Goal: Task Accomplishment & Management: Manage account settings

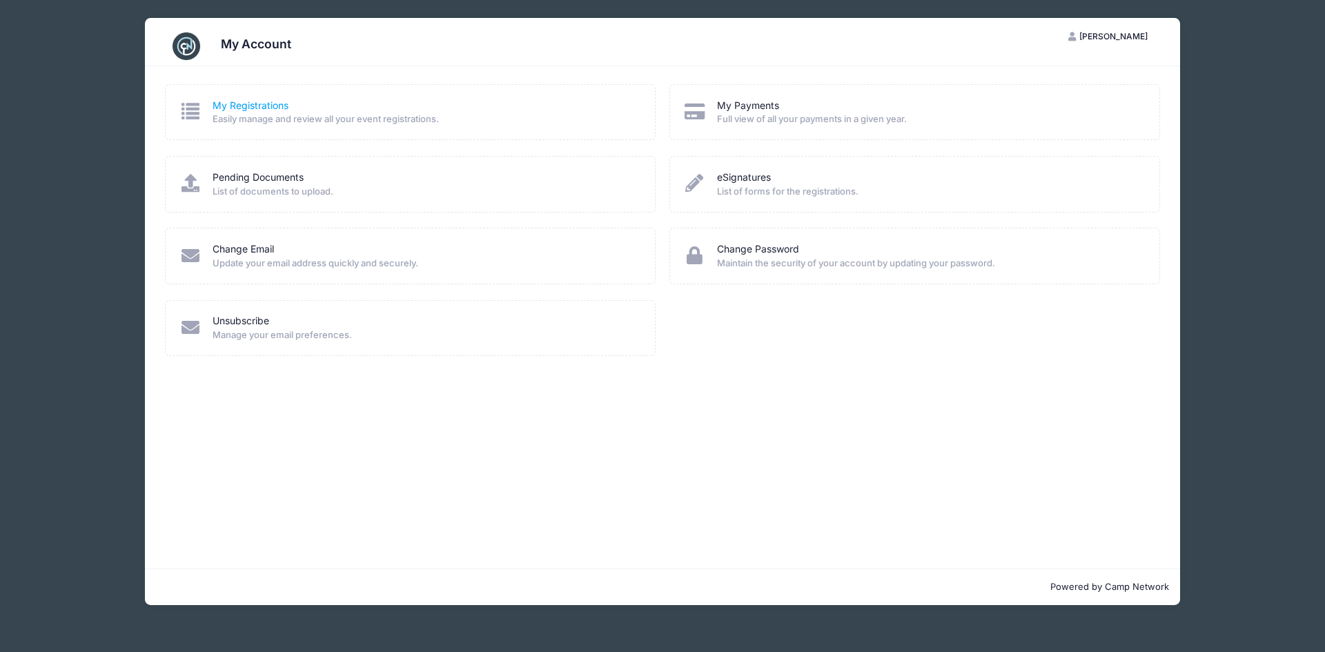
click at [226, 104] on link "My Registrations" at bounding box center [251, 106] width 76 height 14
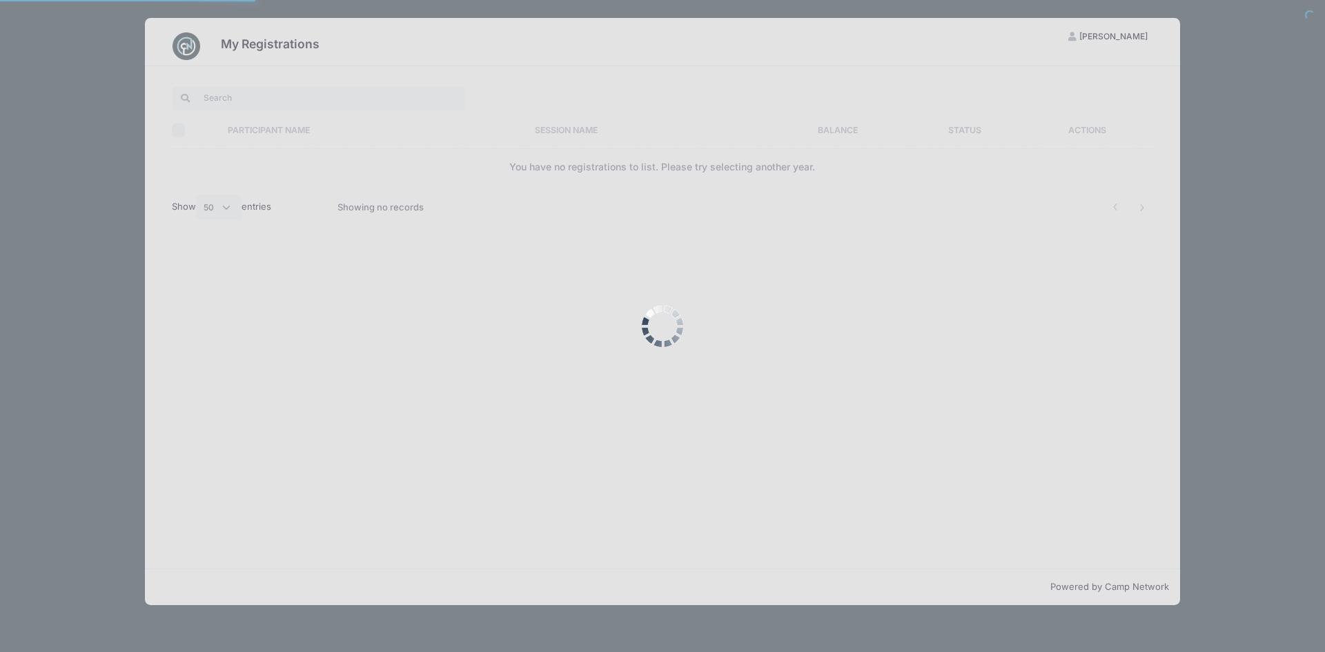
select select "50"
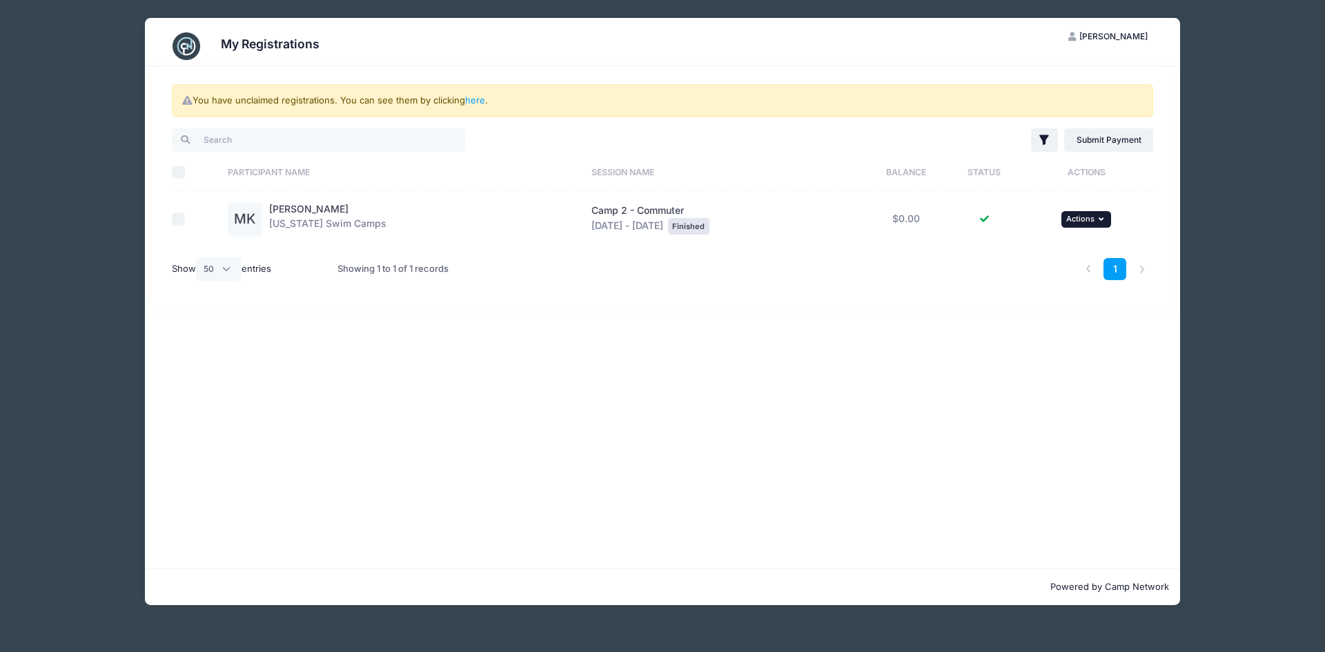
click at [1107, 219] on icon "button" at bounding box center [1103, 219] width 8 height 8
click at [1061, 255] on link "View Registration" at bounding box center [1045, 250] width 125 height 26
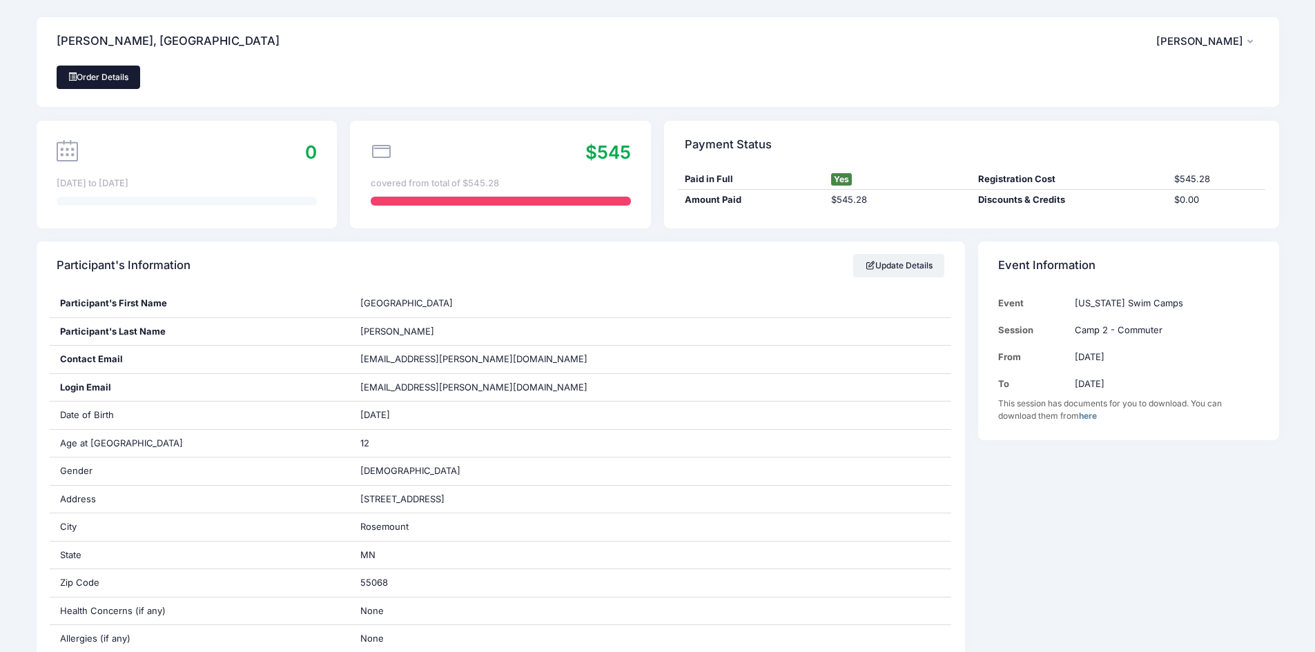
click at [124, 75] on link "Order Details" at bounding box center [99, 77] width 84 height 23
click at [1236, 46] on span "[PERSON_NAME]" at bounding box center [1199, 41] width 87 height 12
click at [1168, 77] on link "My Account" at bounding box center [1171, 79] width 159 height 26
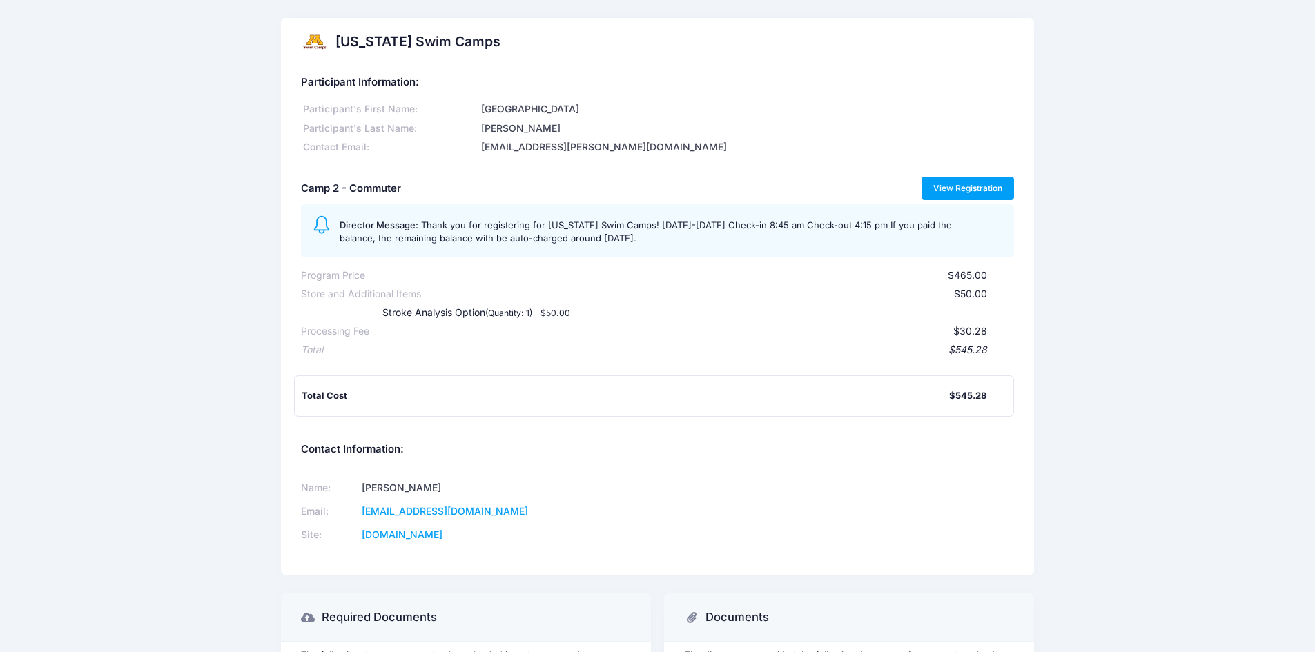
click at [965, 187] on link "View Registration" at bounding box center [967, 188] width 93 height 23
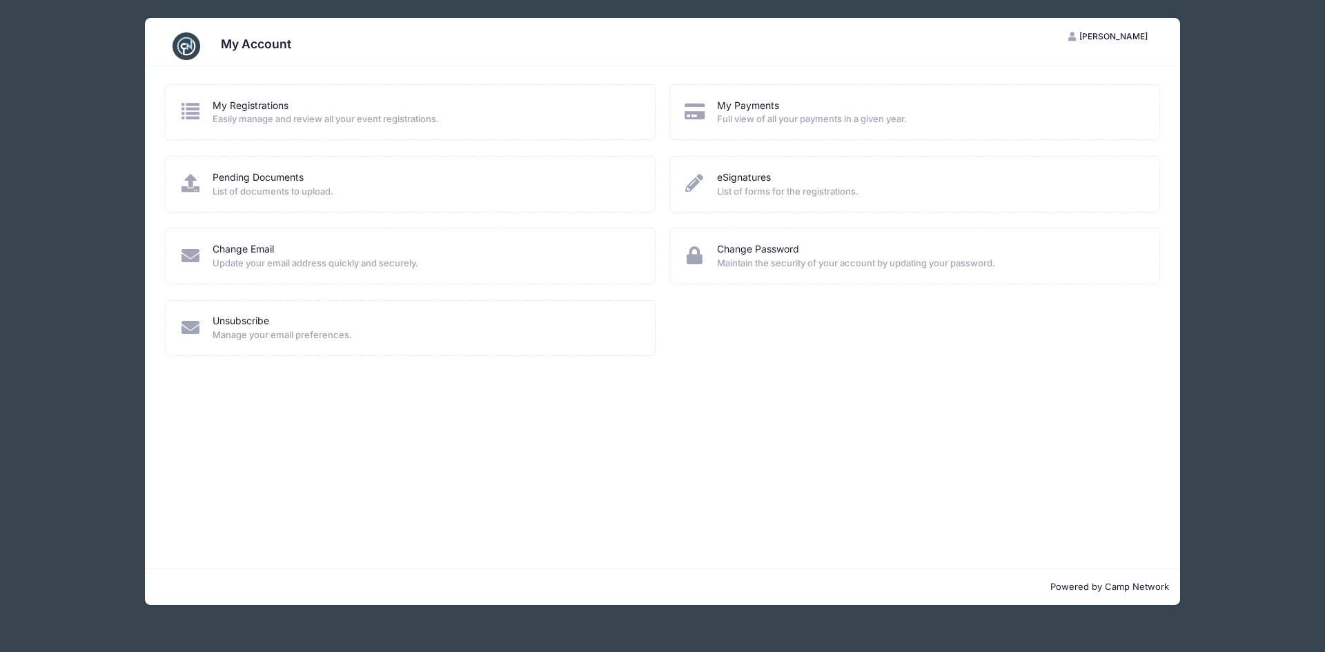
click at [699, 108] on icon at bounding box center [694, 111] width 23 height 18
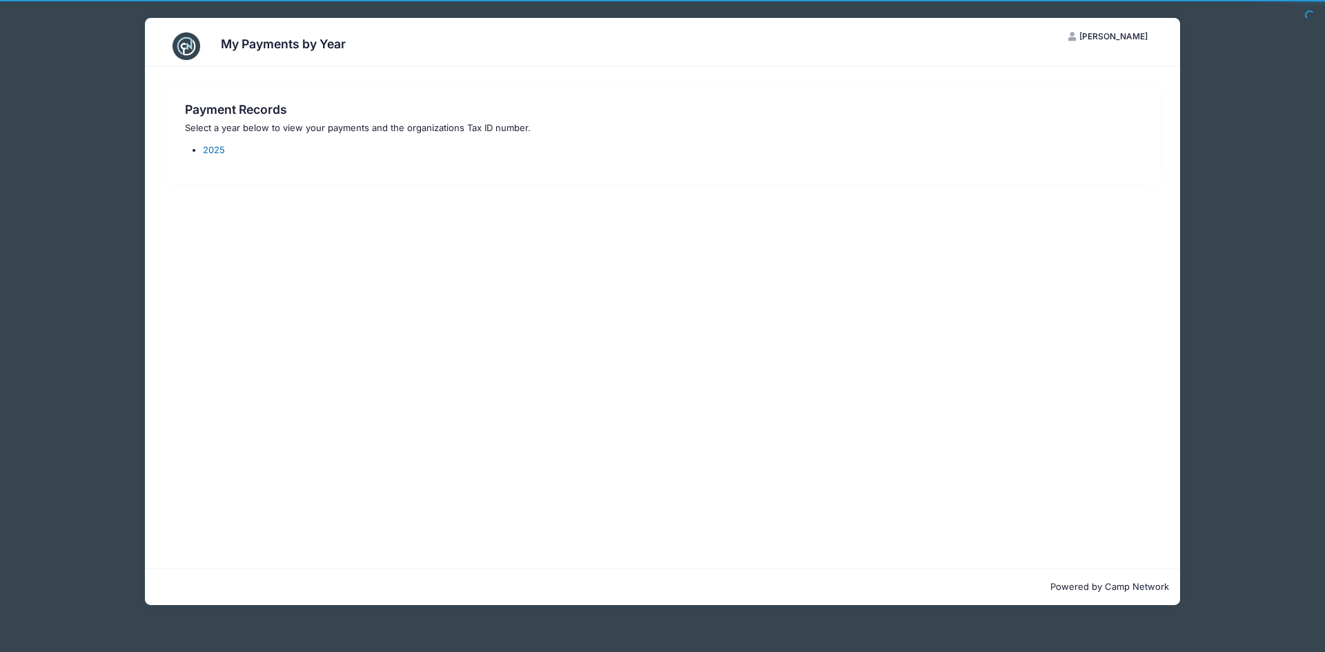
click at [219, 147] on link "2025" at bounding box center [214, 149] width 22 height 11
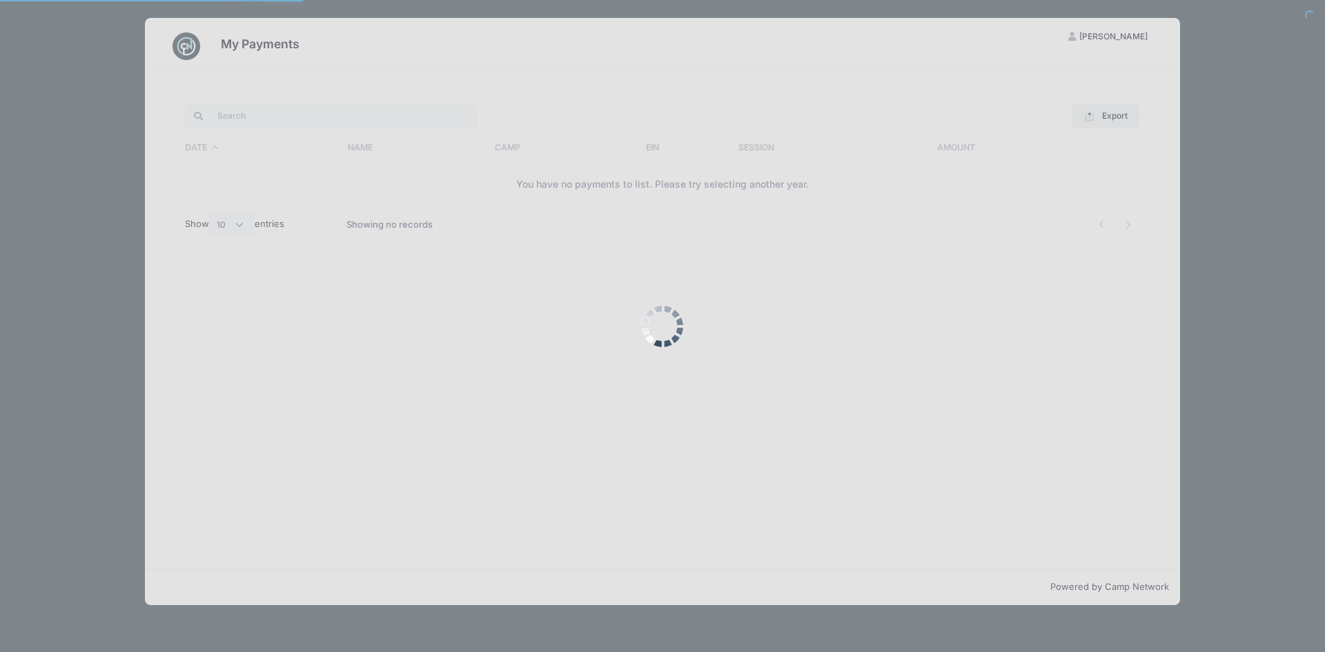
select select "10"
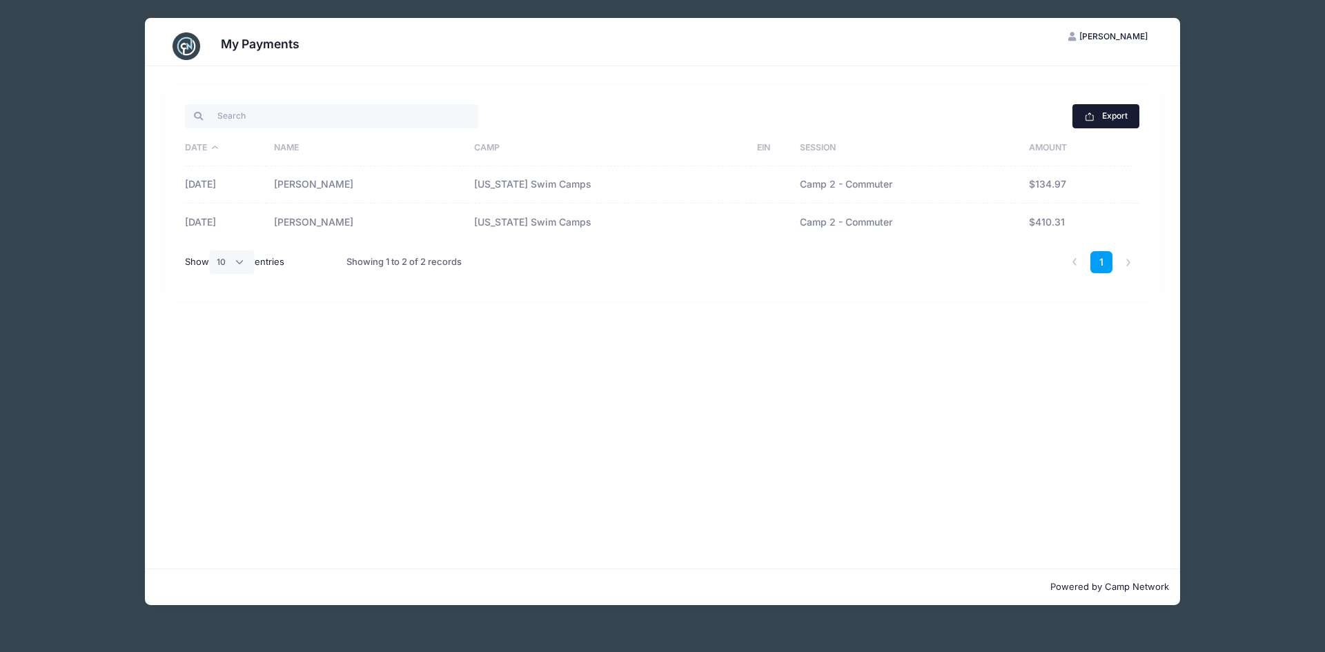
click at [1114, 112] on button "Export" at bounding box center [1105, 115] width 67 height 23
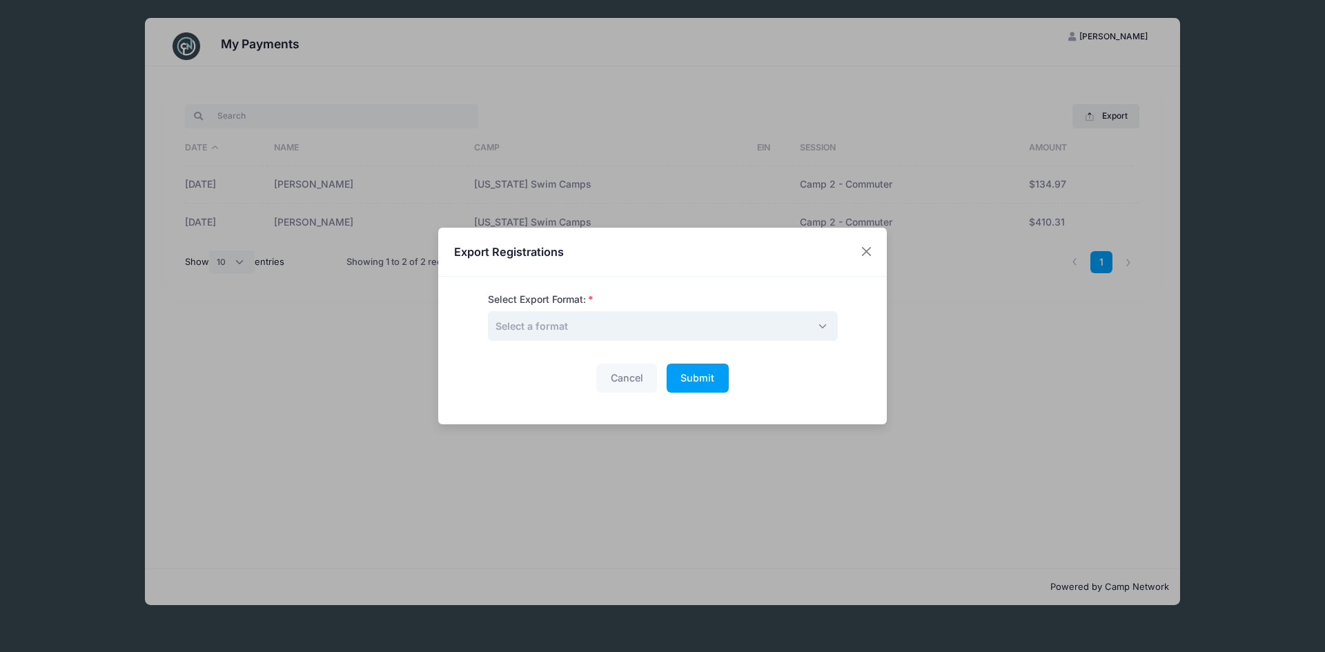
click at [698, 323] on span "Select a format" at bounding box center [663, 326] width 350 height 30
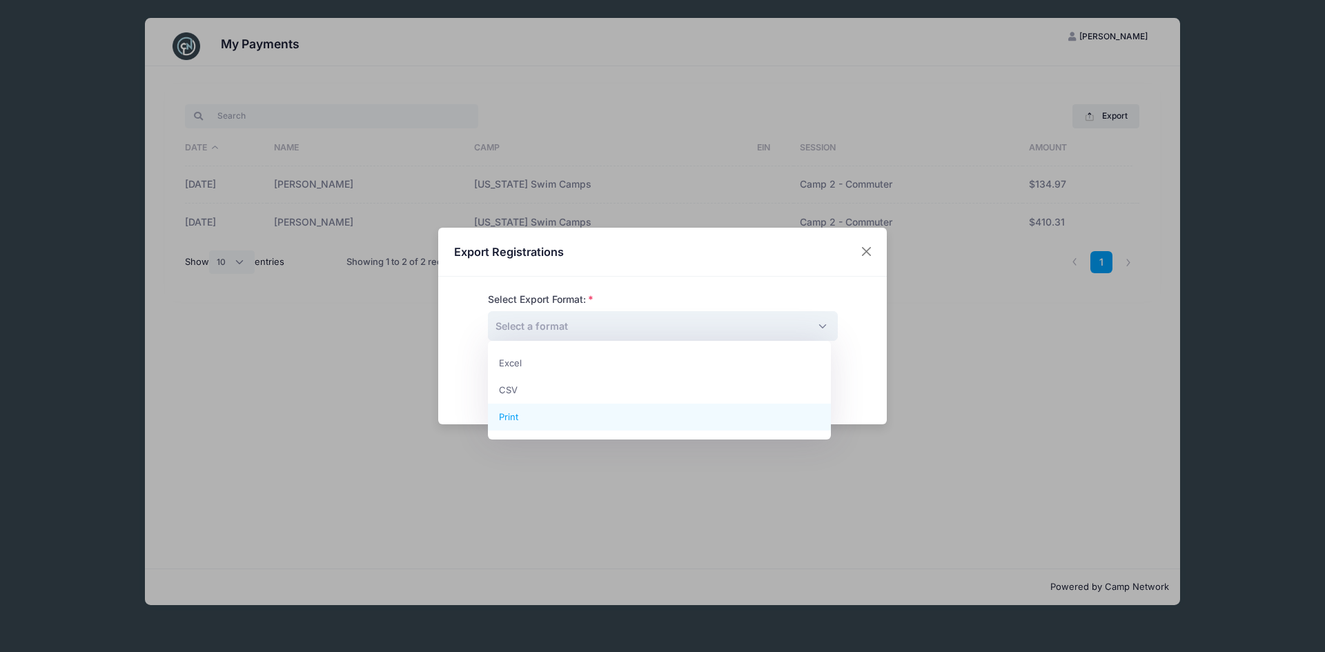
select select "print"
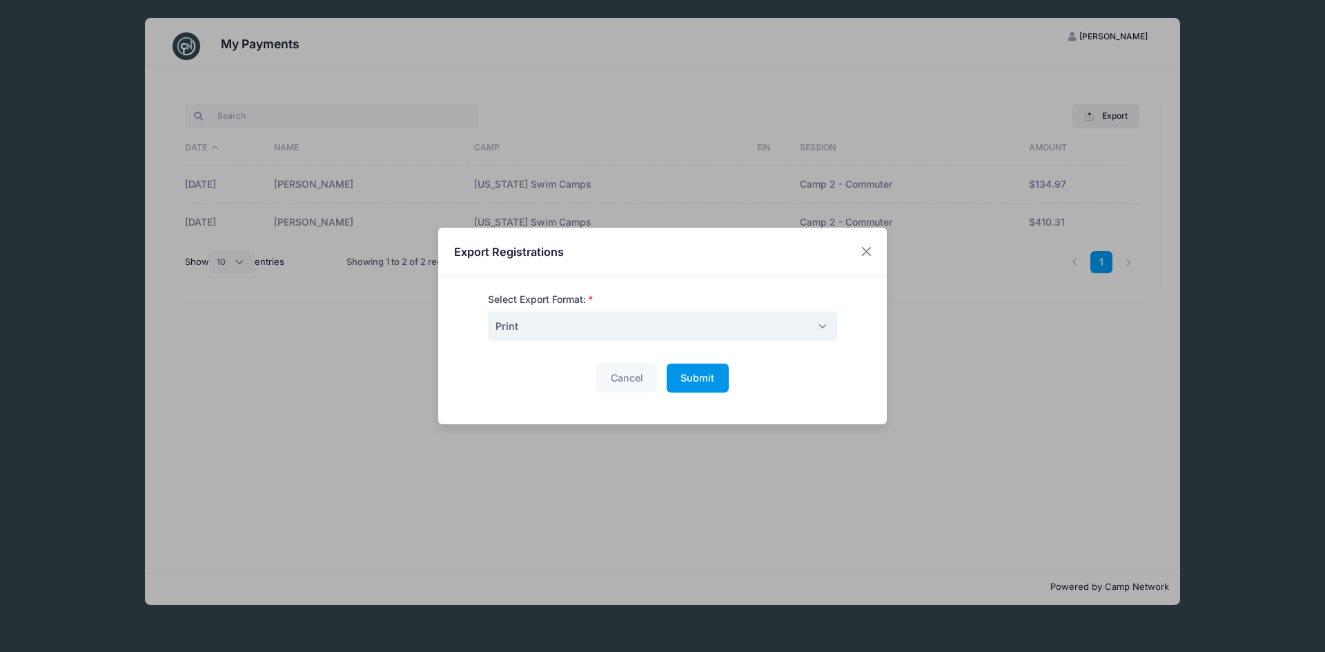
click at [691, 378] on span "Submit" at bounding box center [697, 378] width 34 height 12
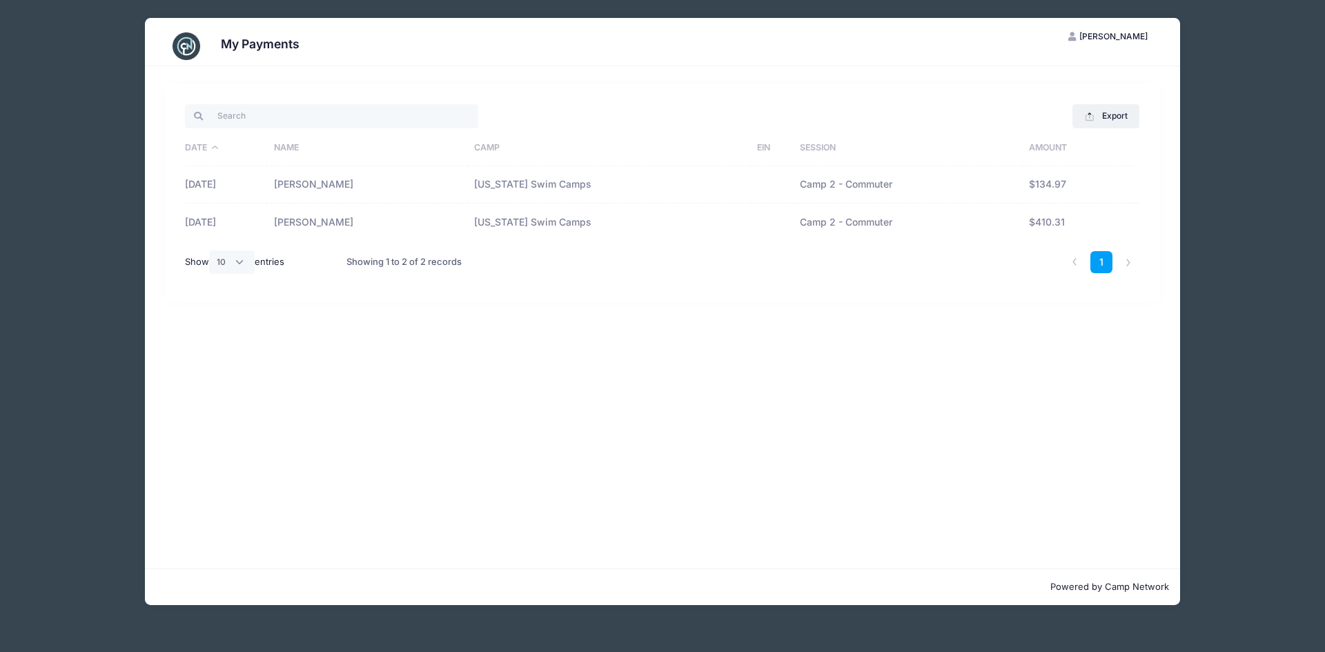
drag, startPoint x: 1299, startPoint y: 428, endPoint x: 1174, endPoint y: 366, distance: 139.8
click at [1299, 427] on div "My Payments MM Melissa Miller My Account Logout Export Excel CSV Print Date Nam…" at bounding box center [663, 326] width 1284 height 652
click at [276, 356] on div "Export Excel CSV Print Date Name Camp EIN Session Amount 02/13/2025 Madison Kid…" at bounding box center [662, 317] width 1035 height 502
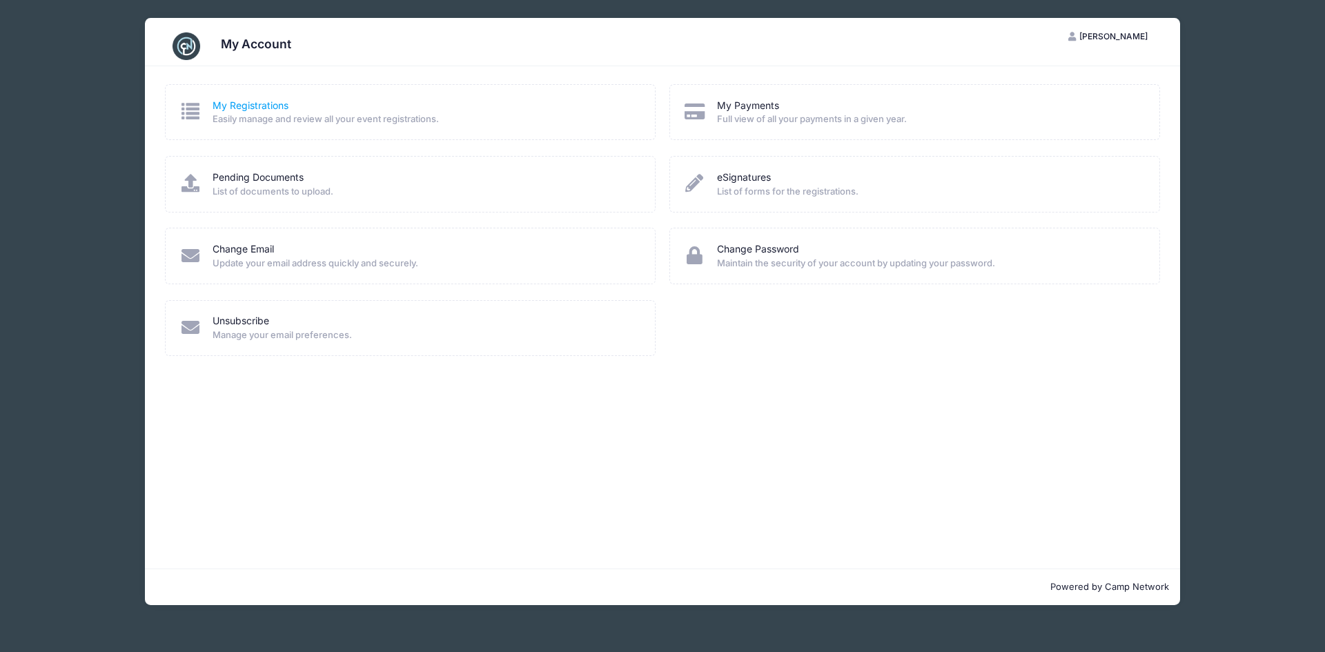
click at [235, 108] on link "My Registrations" at bounding box center [251, 106] width 76 height 14
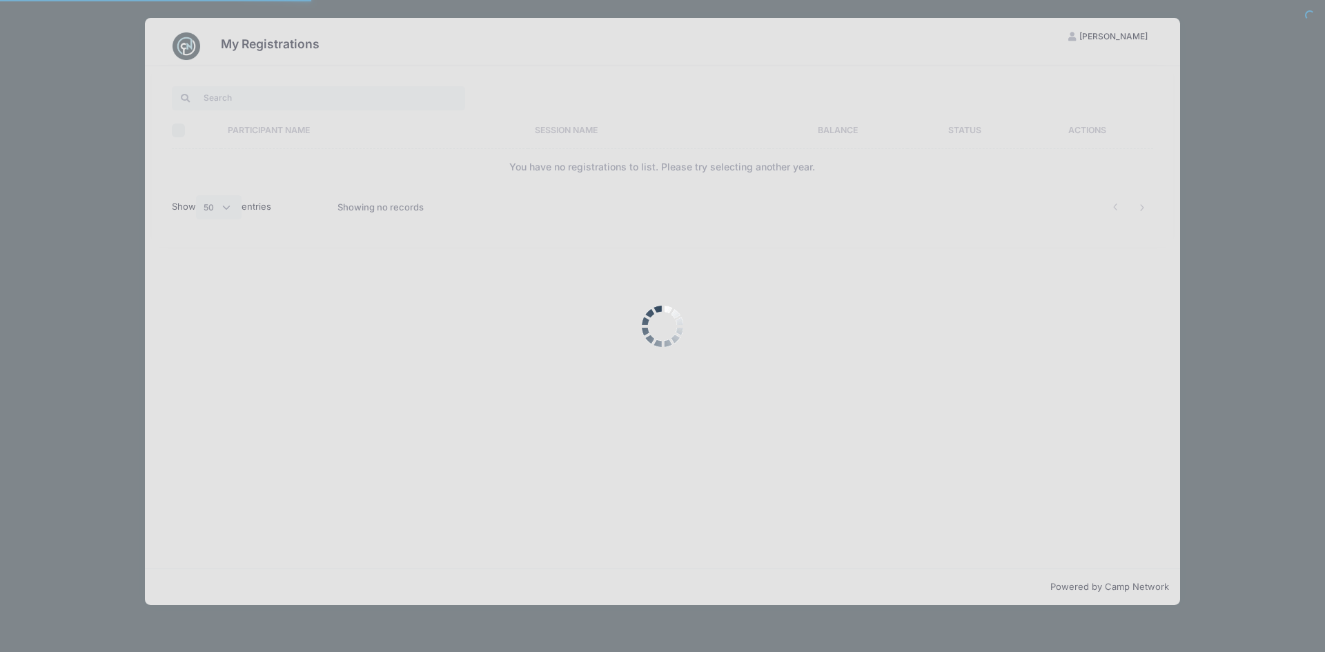
select select "50"
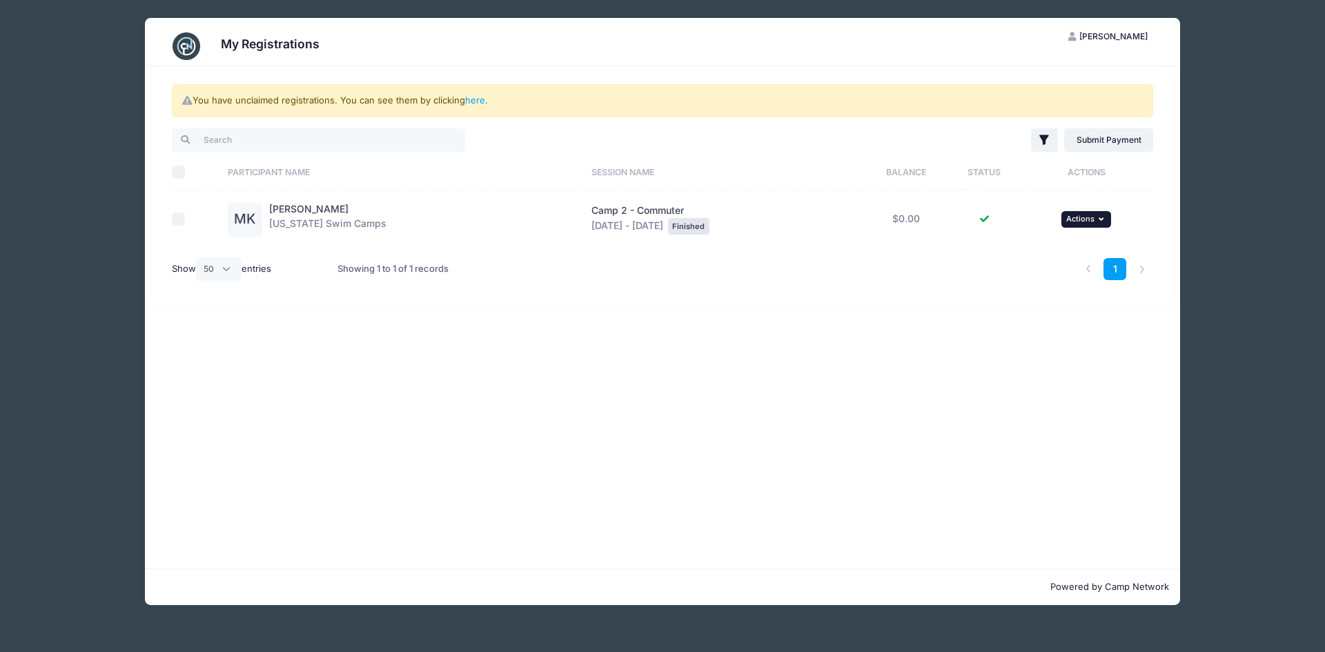
click at [1079, 217] on span "Actions" at bounding box center [1080, 219] width 28 height 10
click at [1039, 282] on link "View Attachments" at bounding box center [1045, 276] width 125 height 26
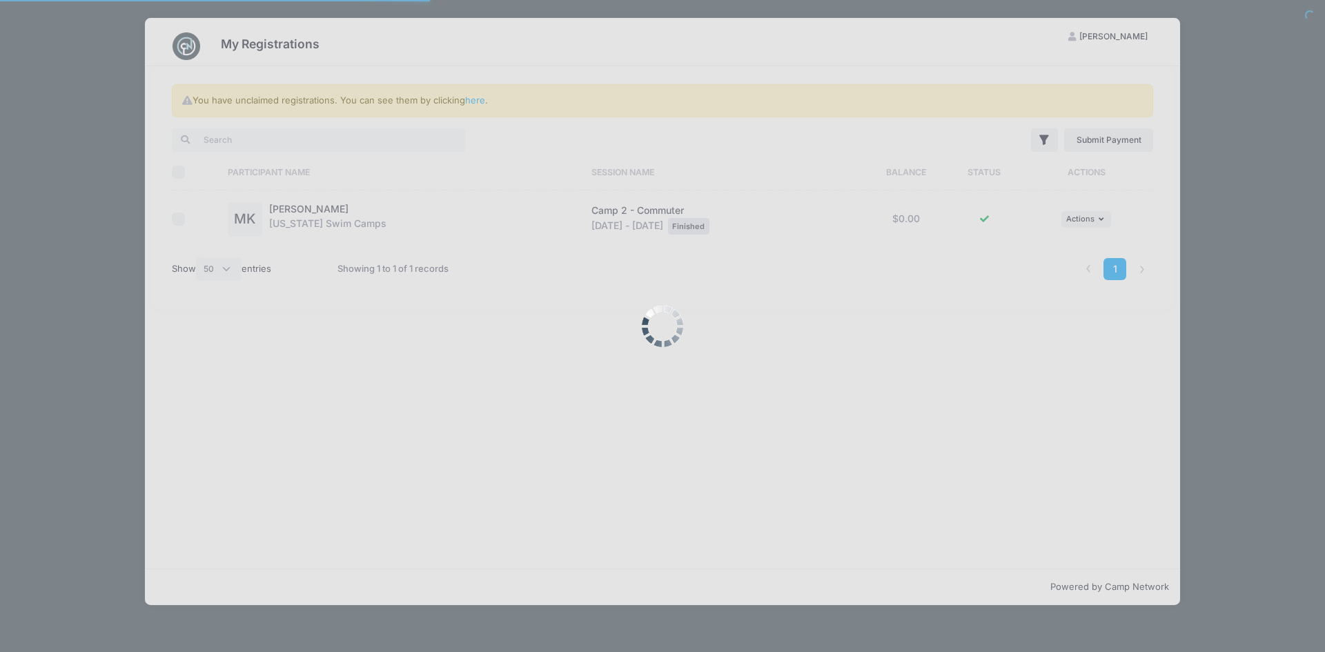
select select "50"
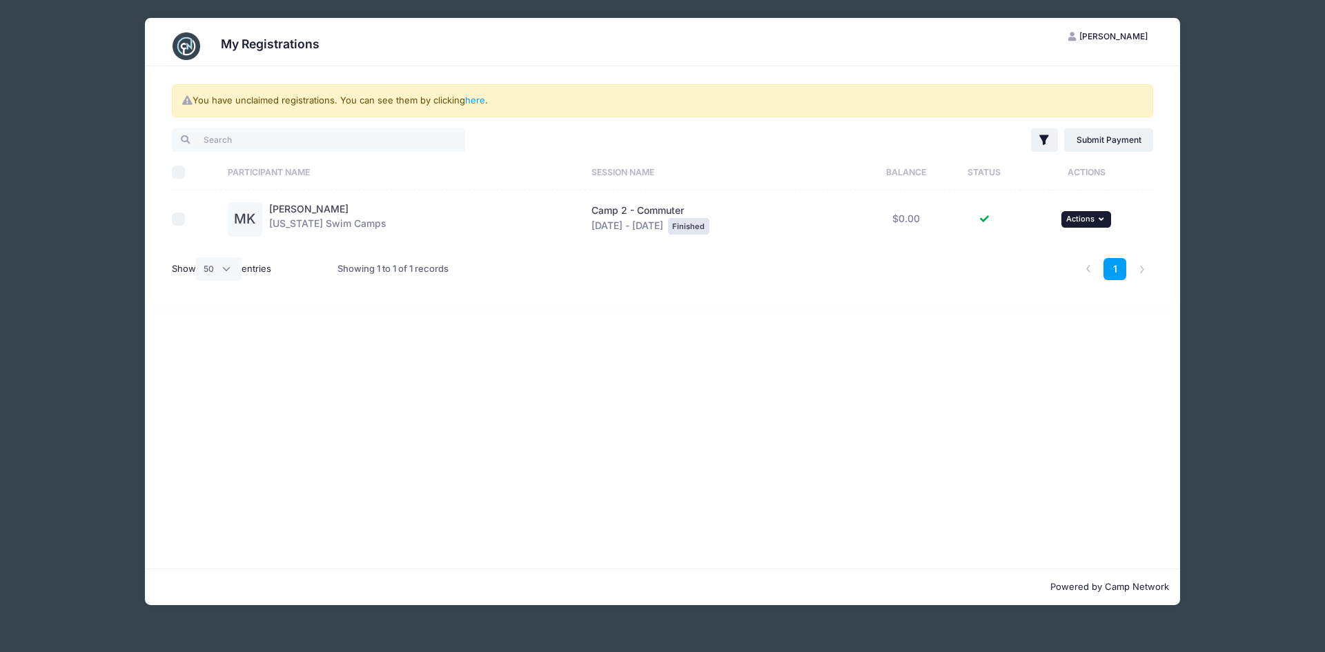
click at [1083, 222] on span "Actions" at bounding box center [1080, 219] width 28 height 10
click at [480, 101] on link "here" at bounding box center [475, 100] width 20 height 11
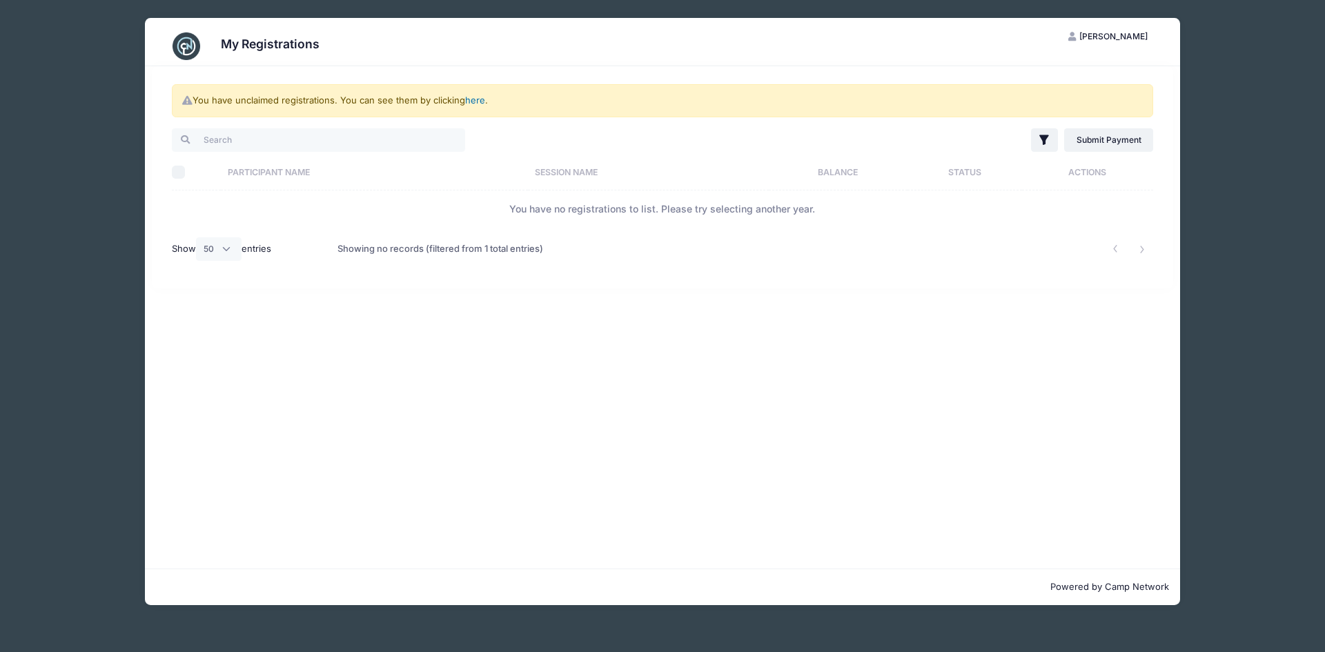
click at [475, 104] on link "here" at bounding box center [475, 100] width 20 height 11
click at [476, 98] on link "here" at bounding box center [475, 100] width 20 height 11
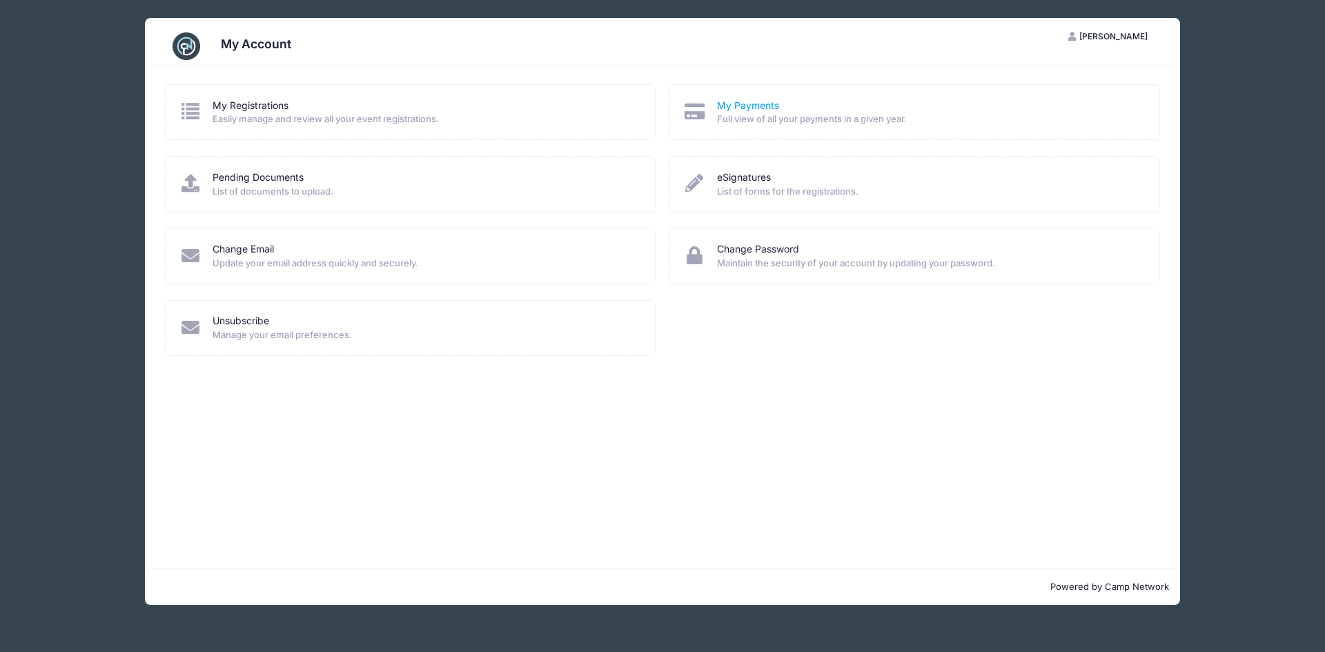
click at [758, 103] on link "My Payments" at bounding box center [748, 106] width 62 height 14
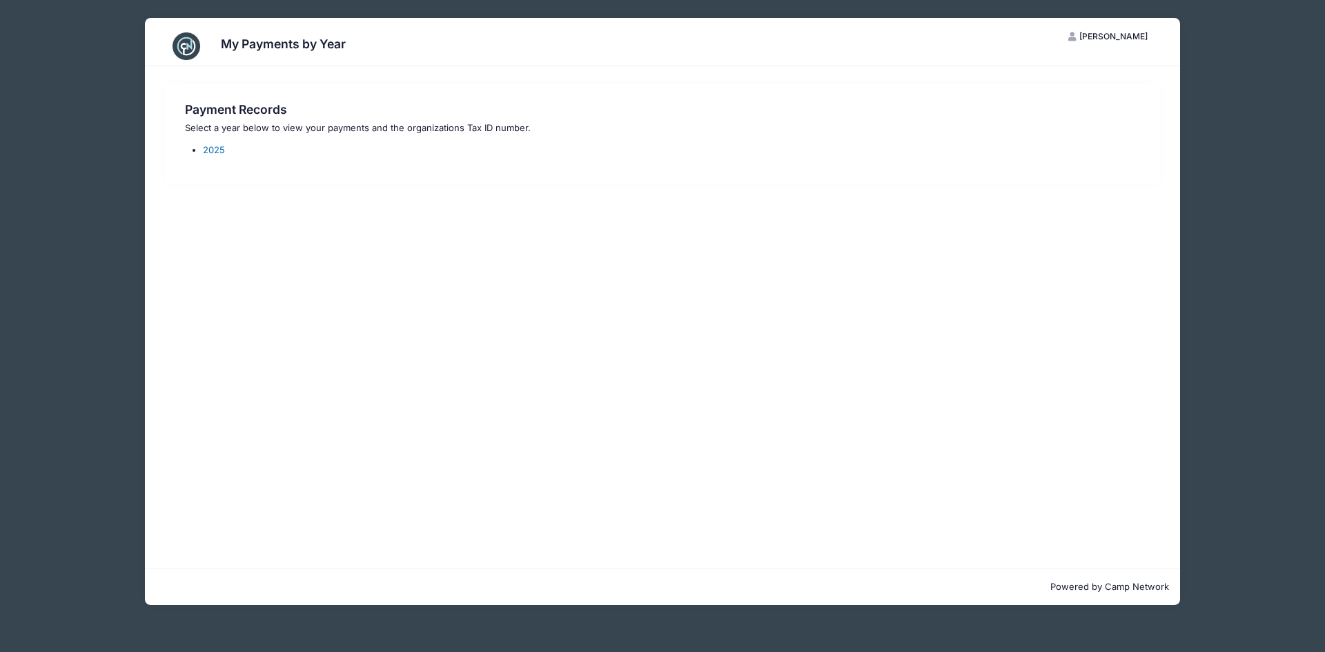
click at [210, 148] on link "2025" at bounding box center [214, 149] width 22 height 11
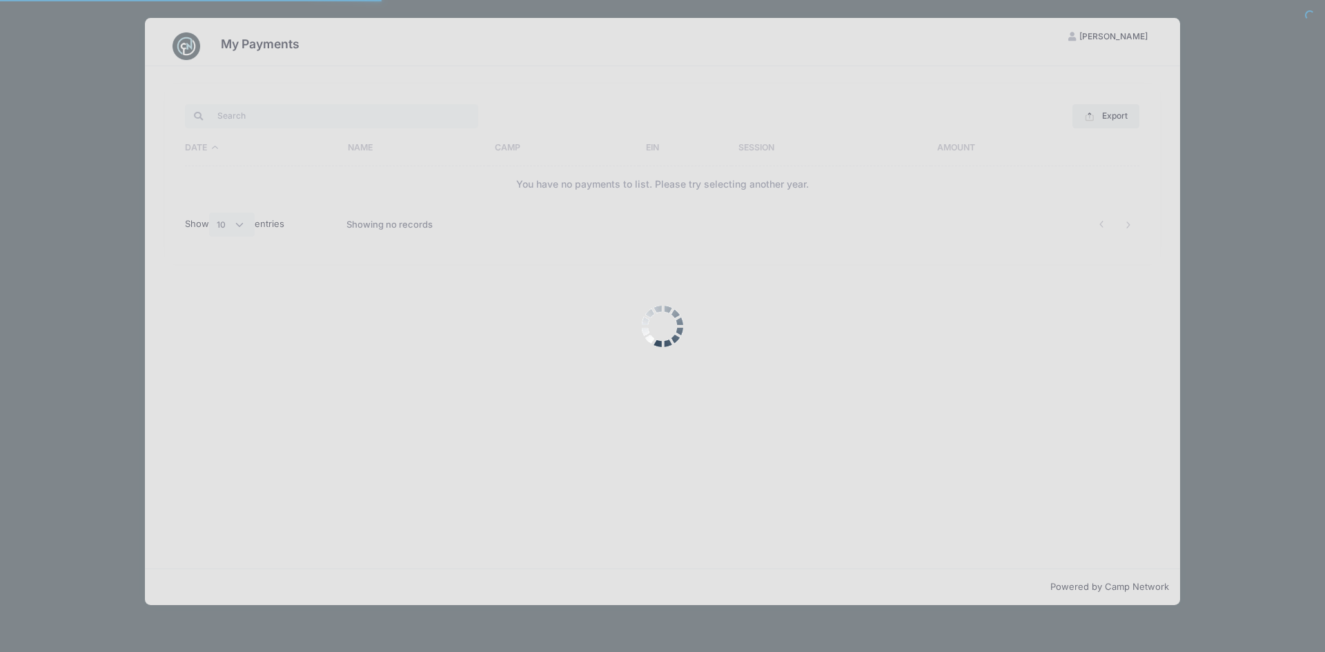
select select "10"
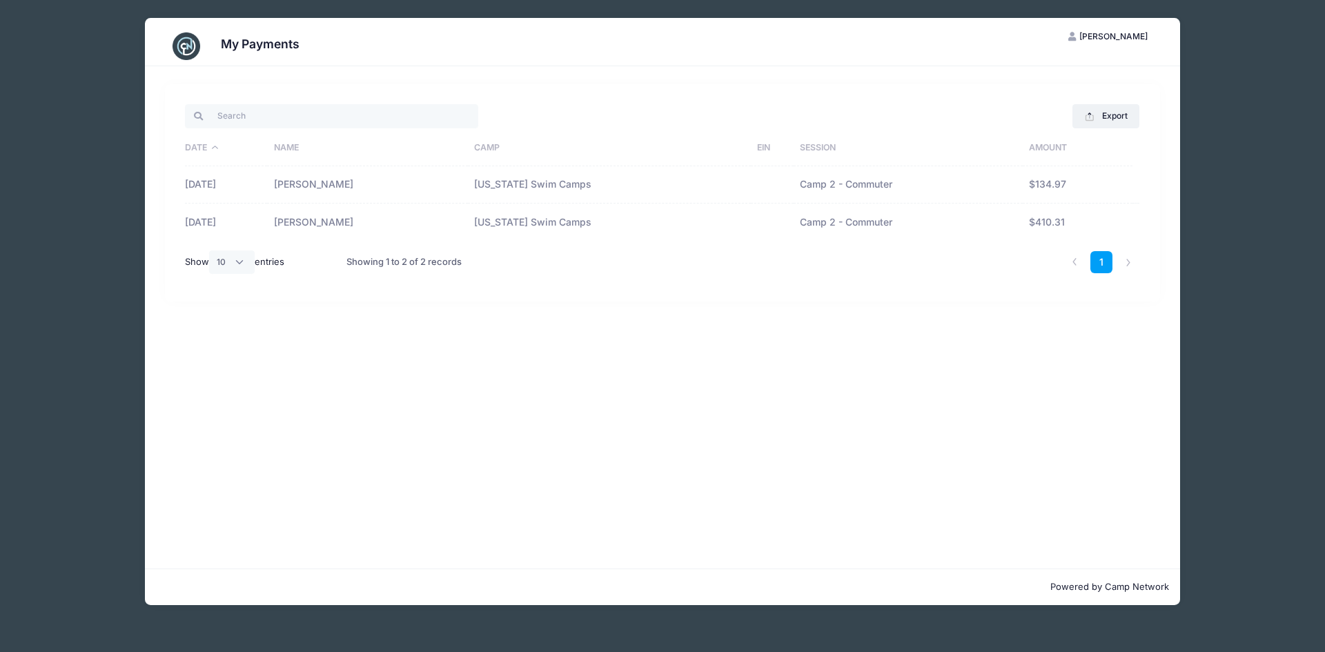
click at [239, 197] on td "02/13/2025" at bounding box center [225, 184] width 81 height 37
click at [237, 215] on td "05/05/2025" at bounding box center [225, 222] width 81 height 37
